Goal: Task Accomplishment & Management: Manage account settings

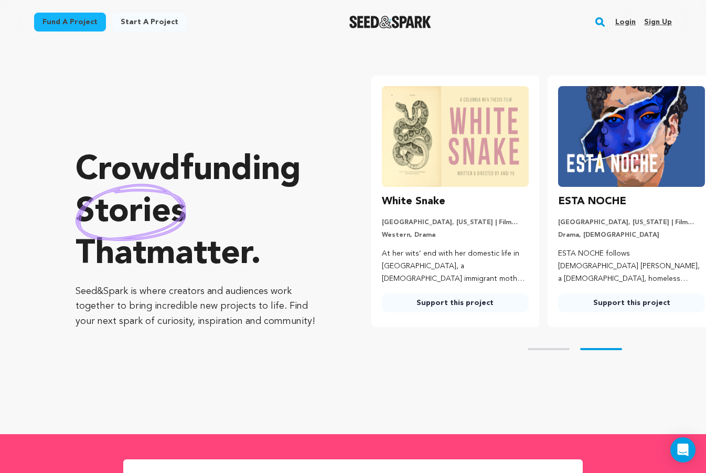
click at [632, 24] on link "Login" at bounding box center [626, 22] width 20 height 17
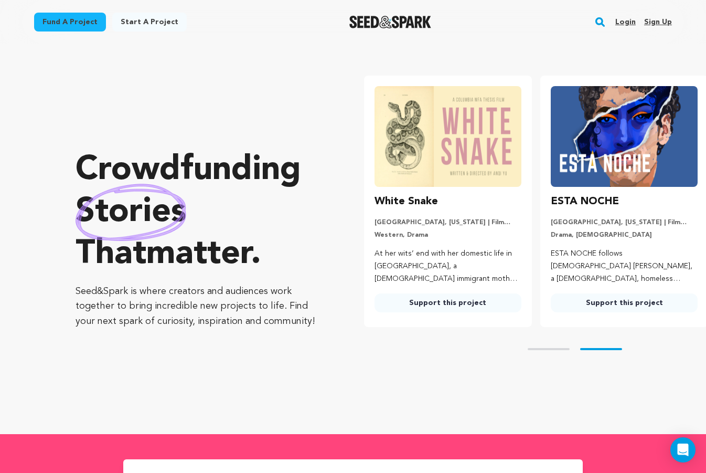
scroll to position [0, 185]
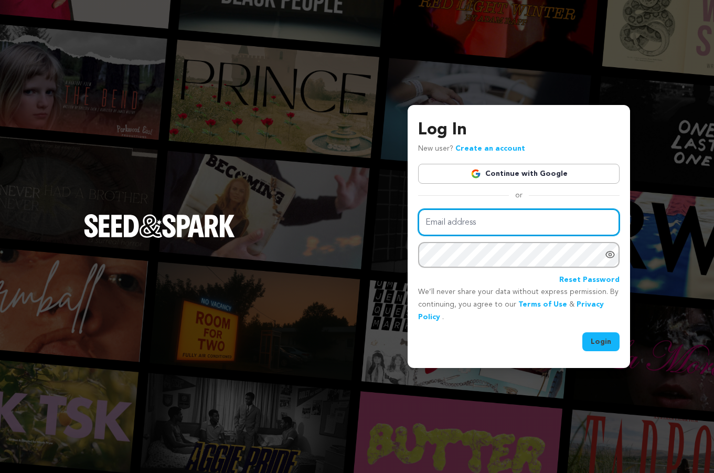
type input "guiller042390@msn.com"
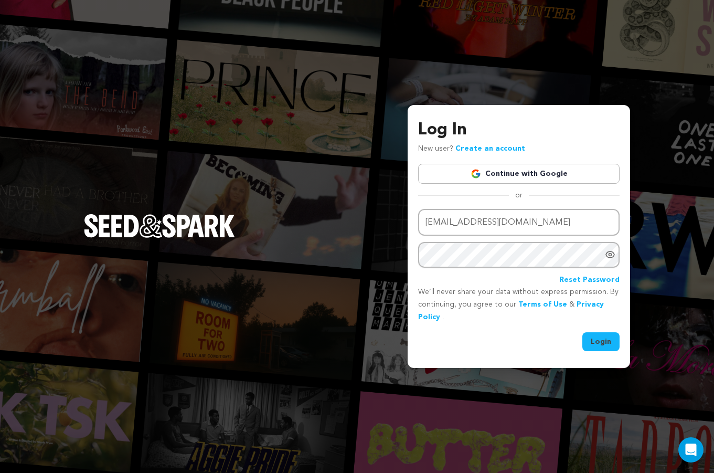
click at [594, 347] on button "Login" at bounding box center [601, 341] width 37 height 19
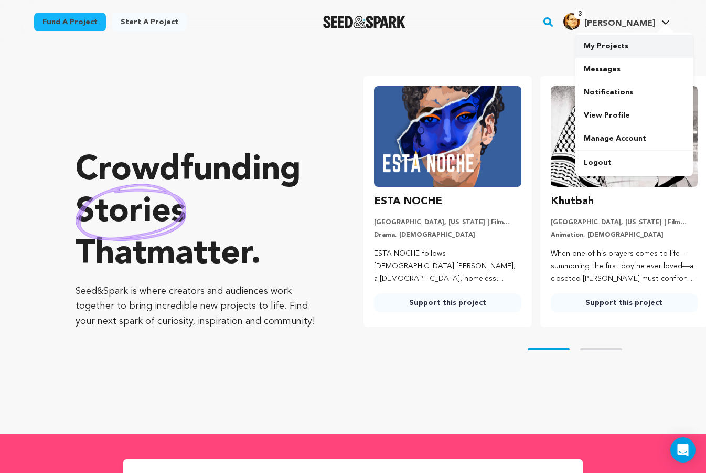
click at [626, 47] on link "My Projects" at bounding box center [635, 46] width 118 height 23
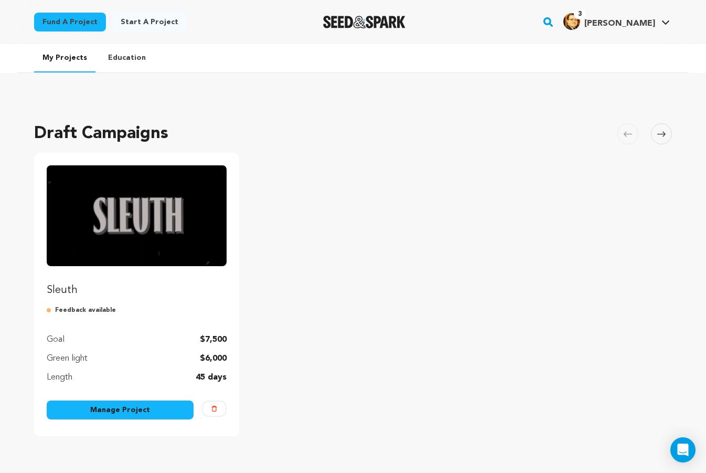
click at [75, 410] on link "Manage Project" at bounding box center [120, 409] width 147 height 19
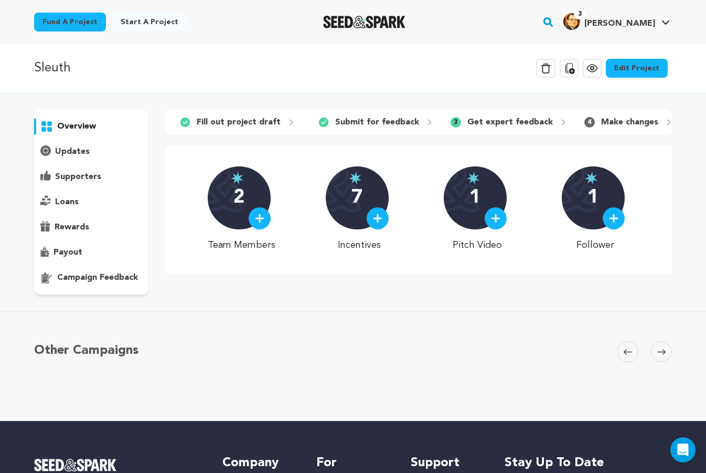
click at [631, 66] on link "Edit Project" at bounding box center [637, 68] width 62 height 19
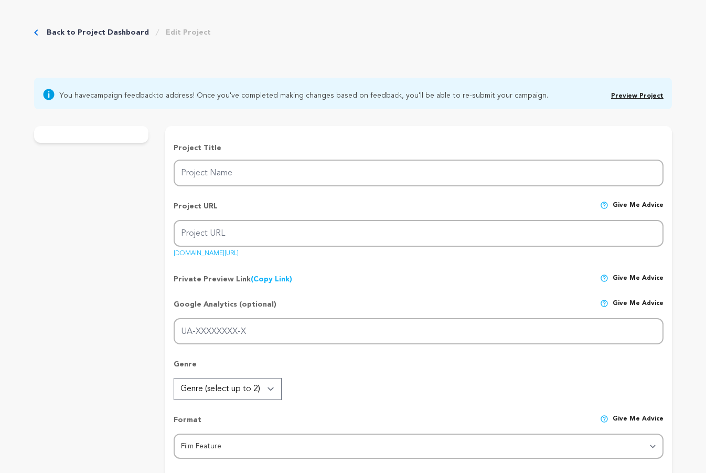
type input "Sleuth"
type input "sleuth"
type input "a private investigator unveils deadly corruption land seizing scheme disguised …"
type textarea "After a job goes wrong, private investigators [PERSON_NAME] and [PERSON_NAME] f…"
type textarea "Our previous short films have brought stories with unique perspectives and char…"
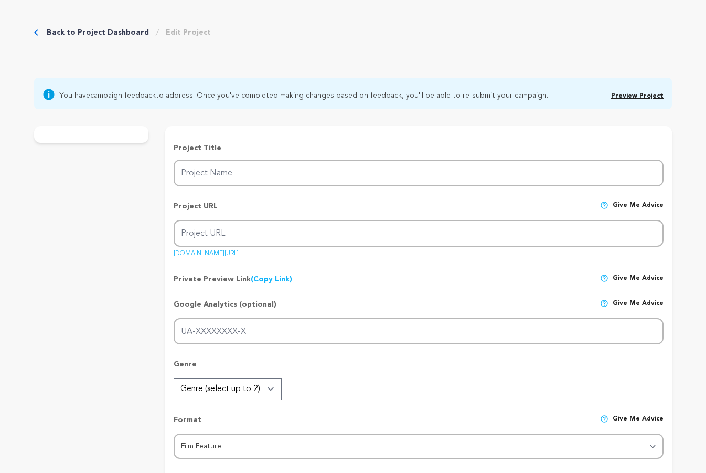
radio input "true"
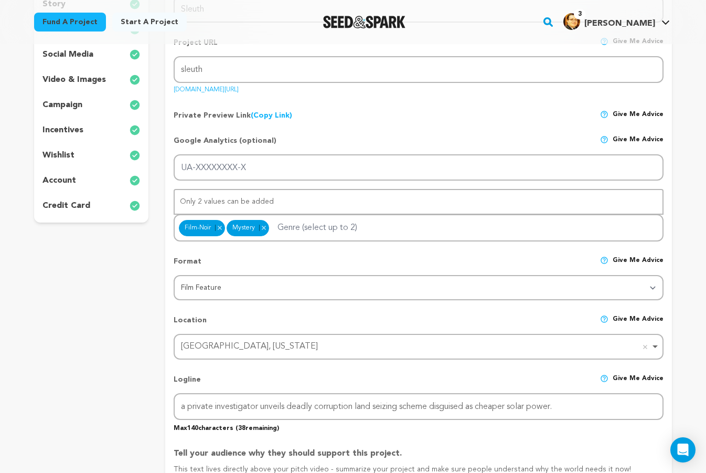
scroll to position [105, 0]
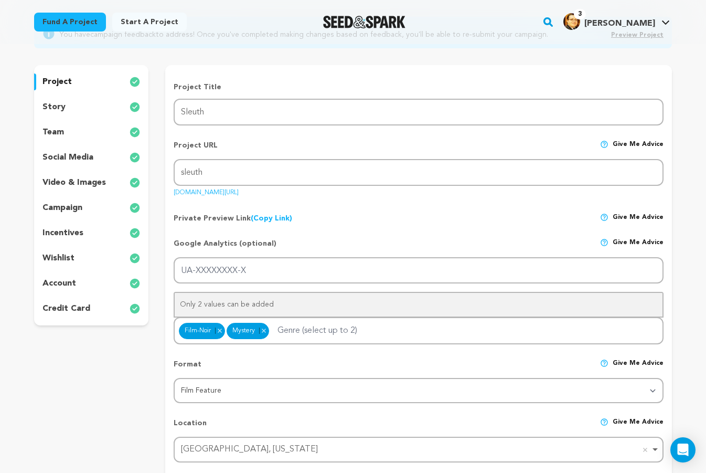
click at [82, 103] on div "story" at bounding box center [91, 107] width 114 height 17
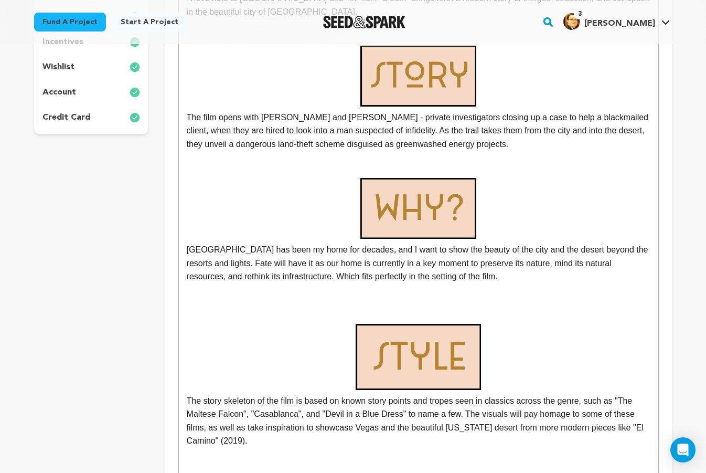
scroll to position [157, 0]
